Goal: Transaction & Acquisition: Purchase product/service

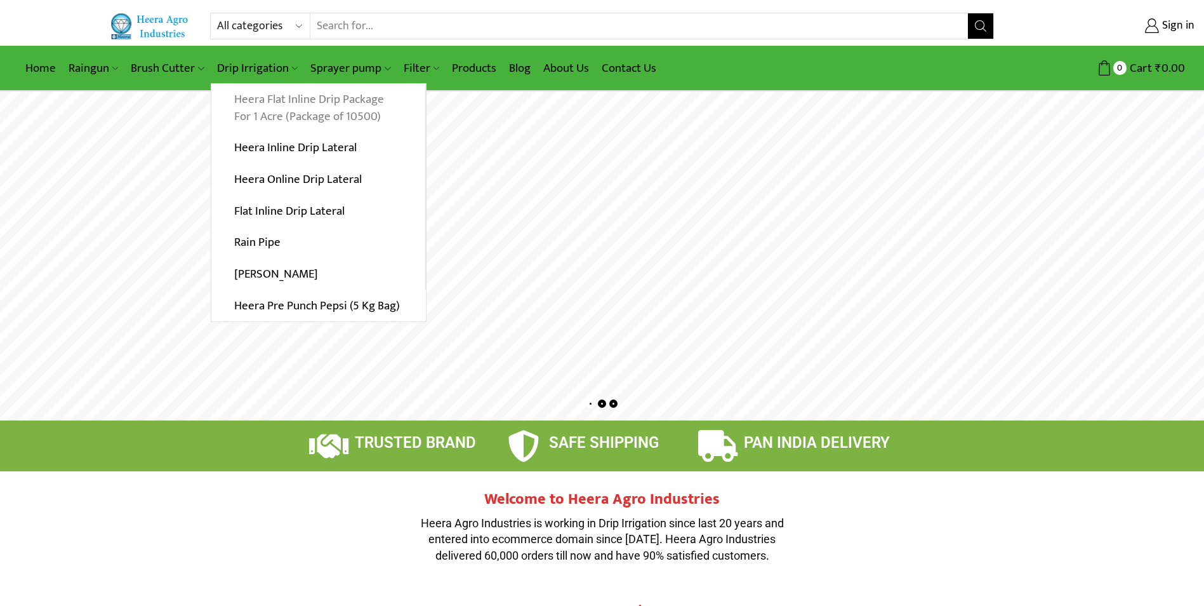
click at [259, 96] on link "Heera Flat Inline Drip Package For 1 Acre (Package of 10500)" at bounding box center [318, 108] width 214 height 49
click at [283, 110] on link "Heera Flat Inline Drip Package For 1 Acre (Package of 10500)" at bounding box center [318, 108] width 214 height 49
click at [282, 104] on link "Heera Flat Inline Drip Package For 1 Acre (Package of 10500)" at bounding box center [318, 108] width 214 height 49
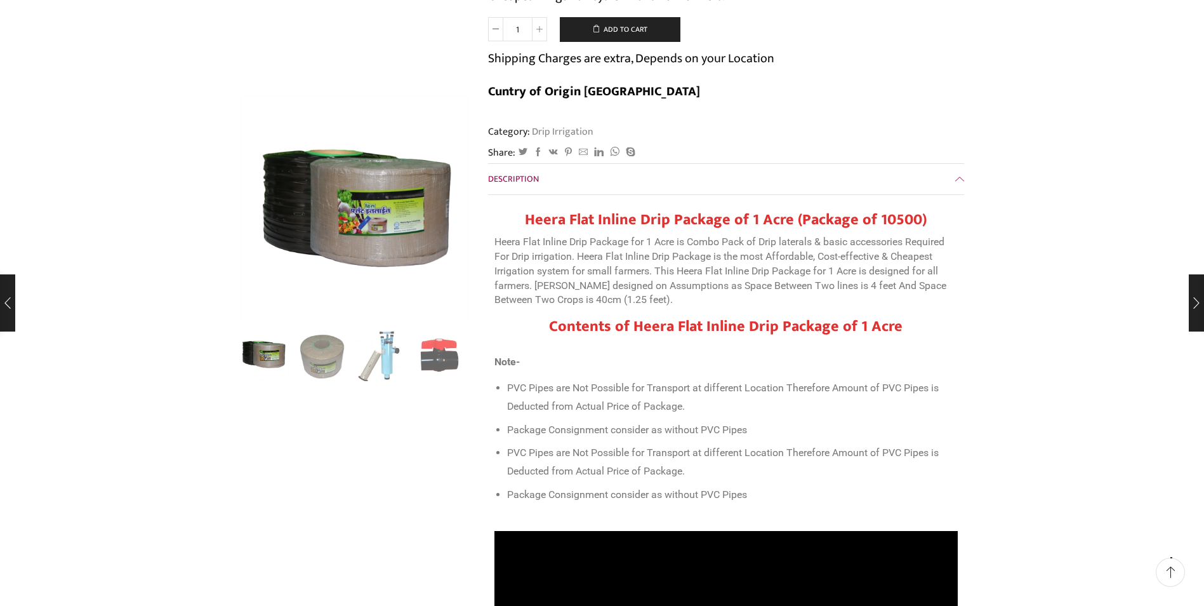
scroll to position [698, 0]
